Goal: Task Accomplishment & Management: Complete application form

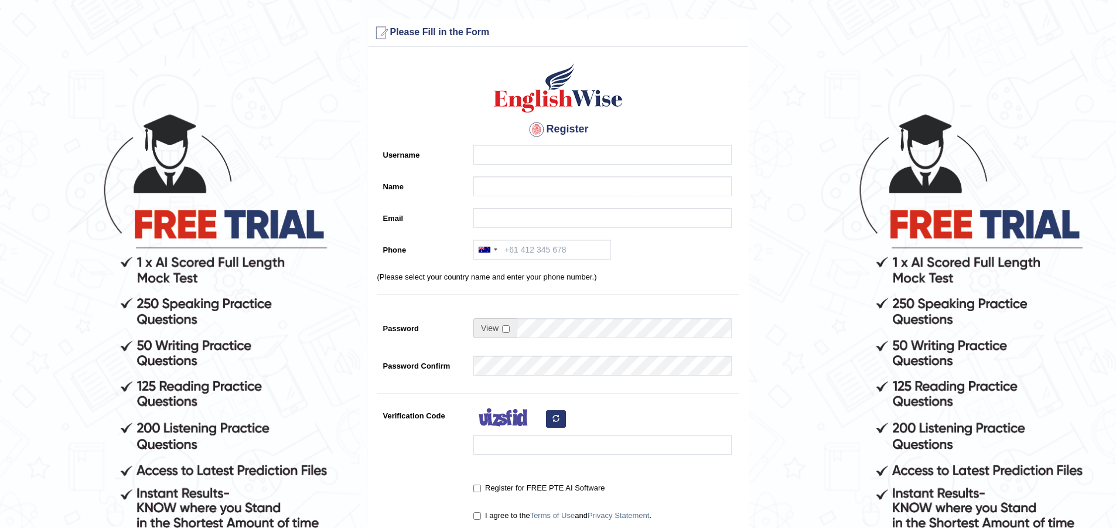
click at [483, 159] on input "Username" at bounding box center [602, 155] width 258 height 20
type input "O"
type input "olversamawano84"
click at [495, 192] on input "Name" at bounding box center [602, 186] width 258 height 20
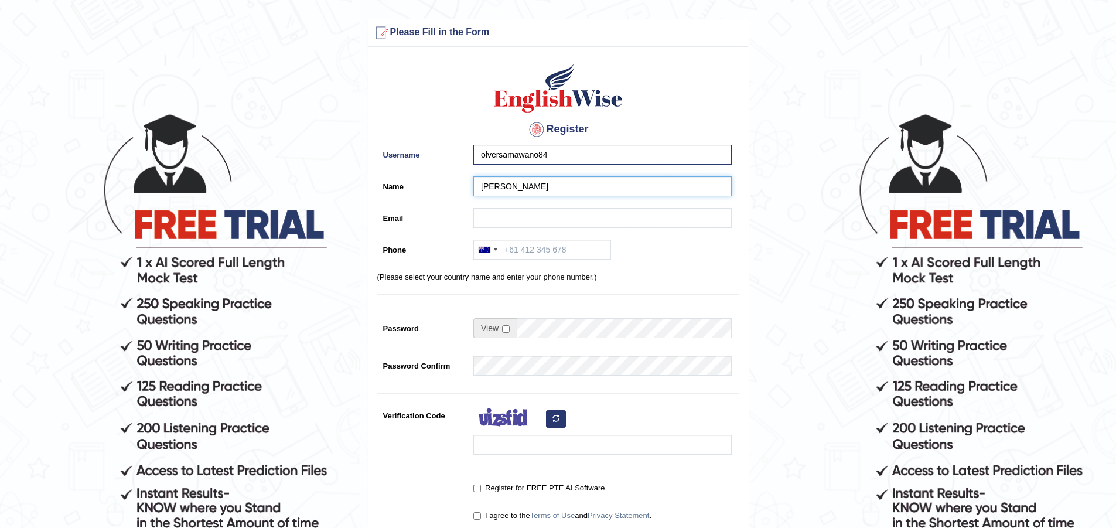
type input "oliver samawano"
click at [495, 220] on input "Email" at bounding box center [602, 218] width 258 height 20
type input "oliversamwano84@gmail.com"
click at [513, 249] on input "Phone" at bounding box center [542, 250] width 138 height 20
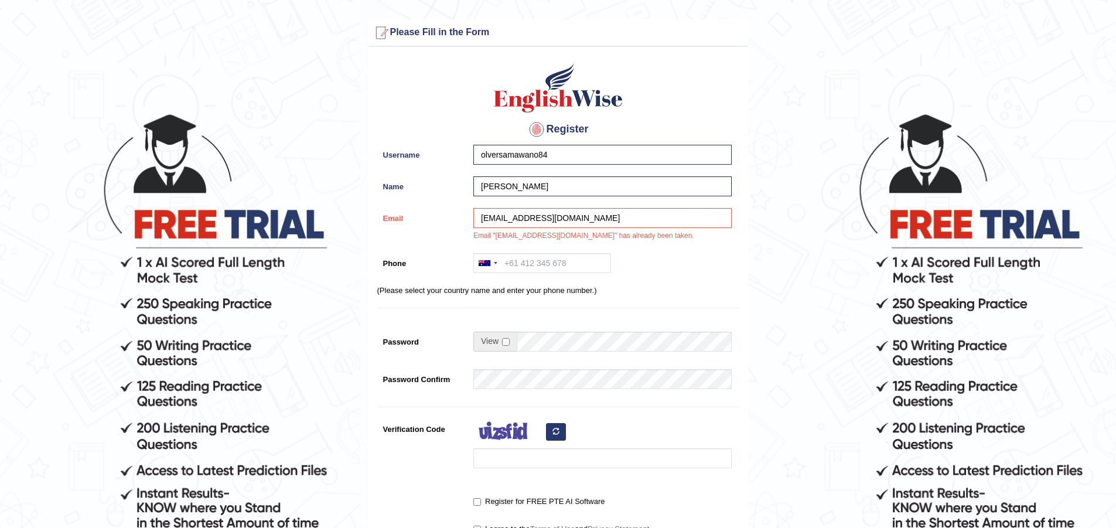
click at [558, 236] on div "oliversamwano84@gmail.com Email "oliversamwano84@gmail.com" has already been ta…" at bounding box center [599, 227] width 264 height 39
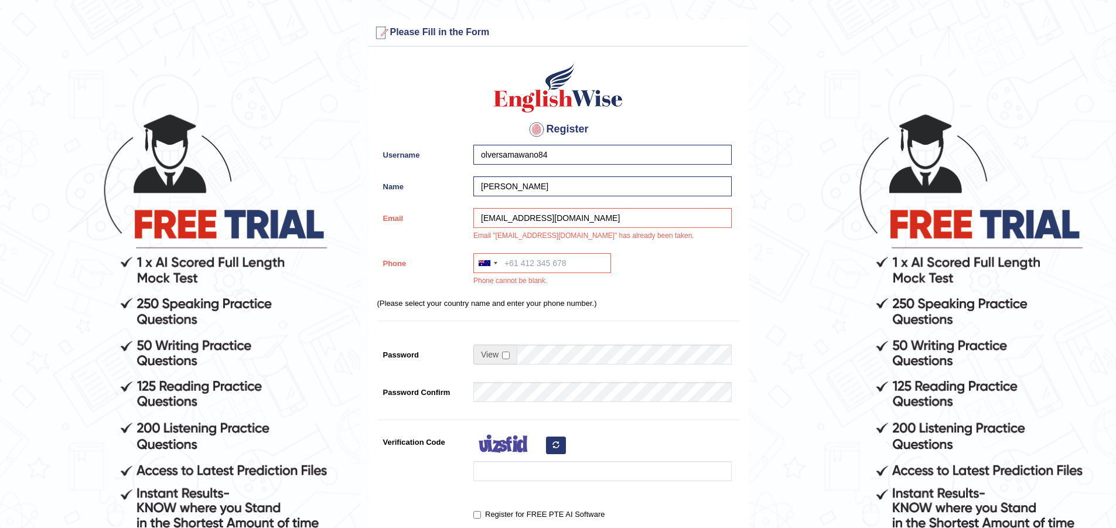
click at [597, 236] on div "oliversamwano84@gmail.com Email "oliversamwano84@gmail.com" has already been ta…" at bounding box center [599, 227] width 264 height 39
click at [569, 262] on input "Phone" at bounding box center [542, 263] width 138 height 20
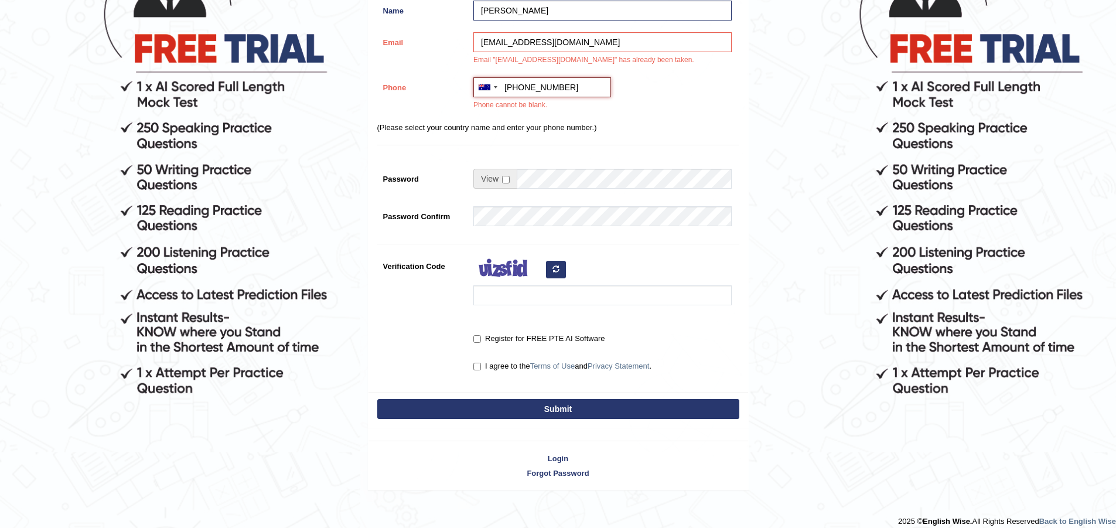
scroll to position [186, 0]
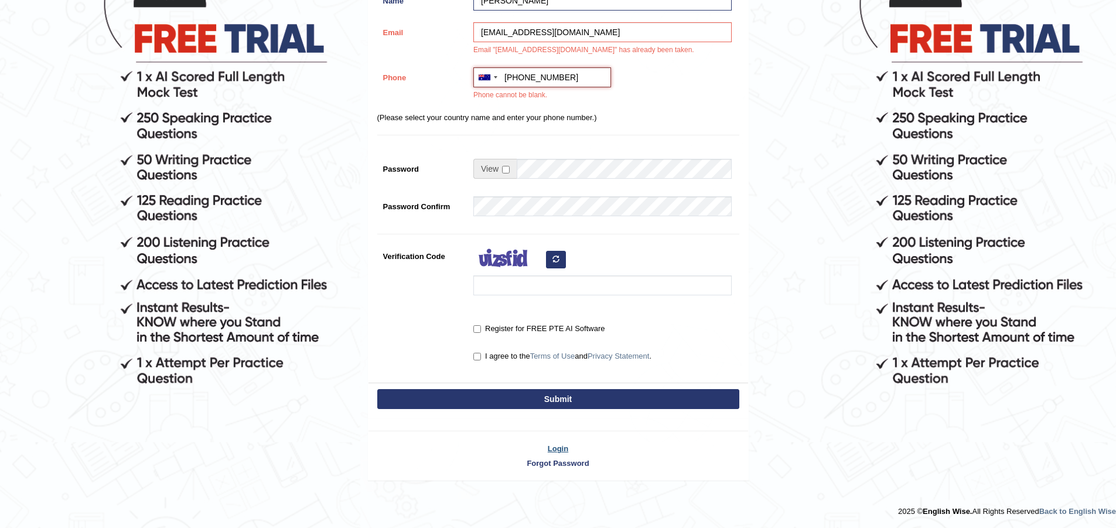
type input "+61493340482"
click at [565, 449] on link "Login" at bounding box center [558, 448] width 380 height 11
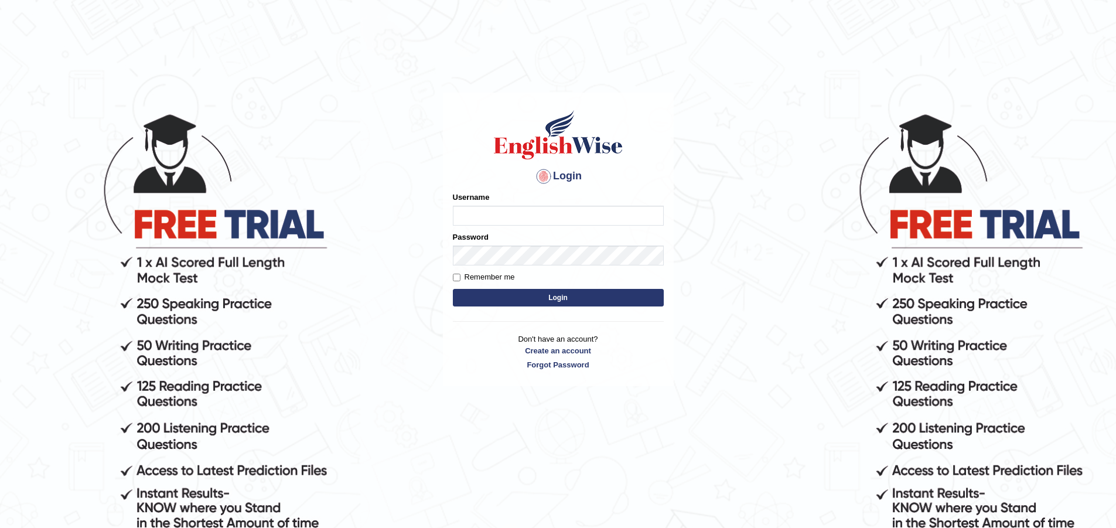
click at [484, 213] on input "Username" at bounding box center [558, 216] width 211 height 20
click at [55, 458] on body "Login Please fix the following errors: Username oliversamawano84 Password Remem…" at bounding box center [558, 320] width 1116 height 528
click at [46, 469] on body "Login Please fix the following errors: Username oliversamawano84 Password Remem…" at bounding box center [558, 320] width 1116 height 528
click at [559, 214] on input "oliversamawano84" at bounding box center [558, 216] width 211 height 20
type input "o"
